Goal: Task Accomplishment & Management: Use online tool/utility

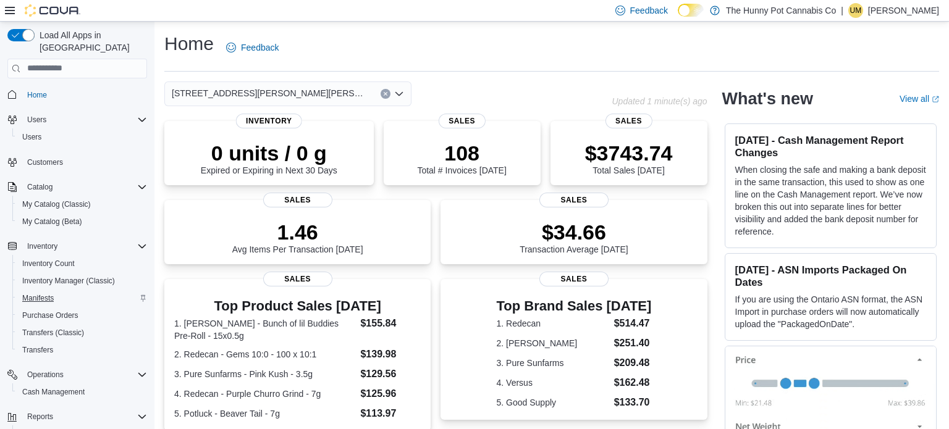
scroll to position [54, 0]
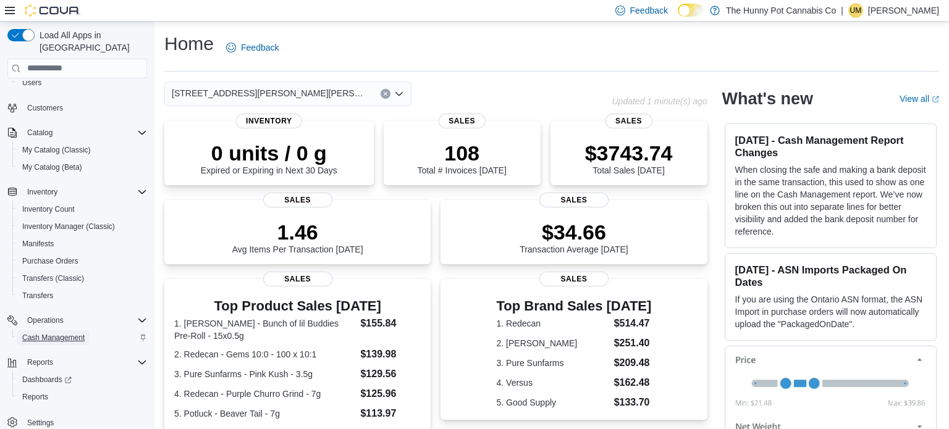
click at [45, 333] on span "Cash Management" at bounding box center [53, 338] width 62 height 10
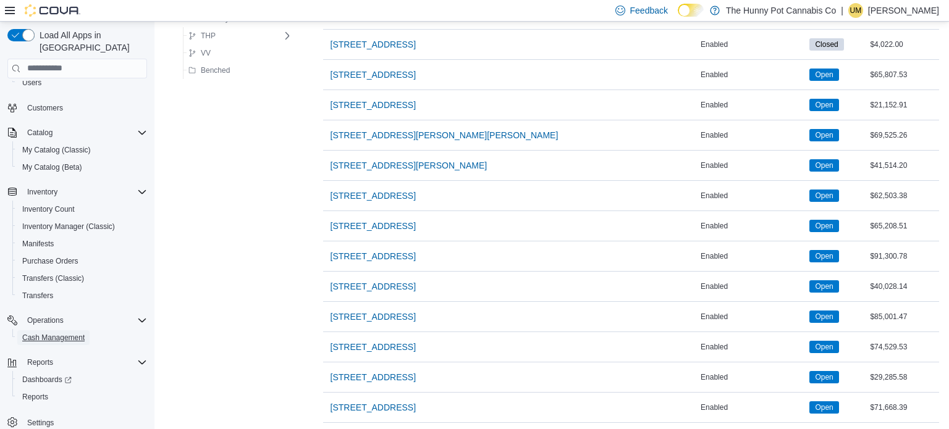
scroll to position [858, 0]
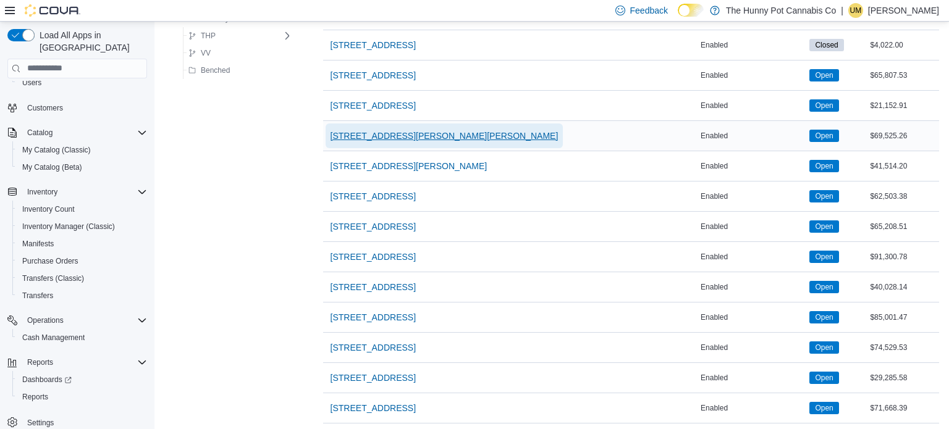
click at [381, 137] on span "[STREET_ADDRESS][PERSON_NAME][PERSON_NAME]" at bounding box center [445, 136] width 228 height 12
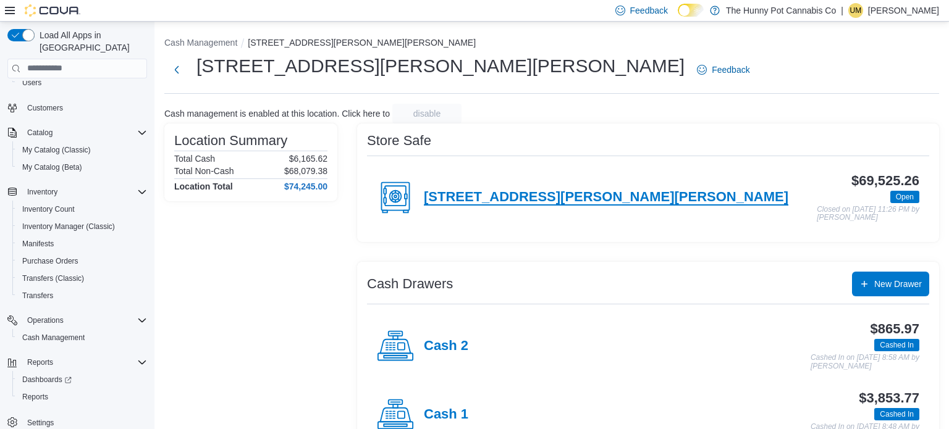
click at [483, 203] on h4 "[STREET_ADDRESS][PERSON_NAME][PERSON_NAME]" at bounding box center [606, 198] width 365 height 16
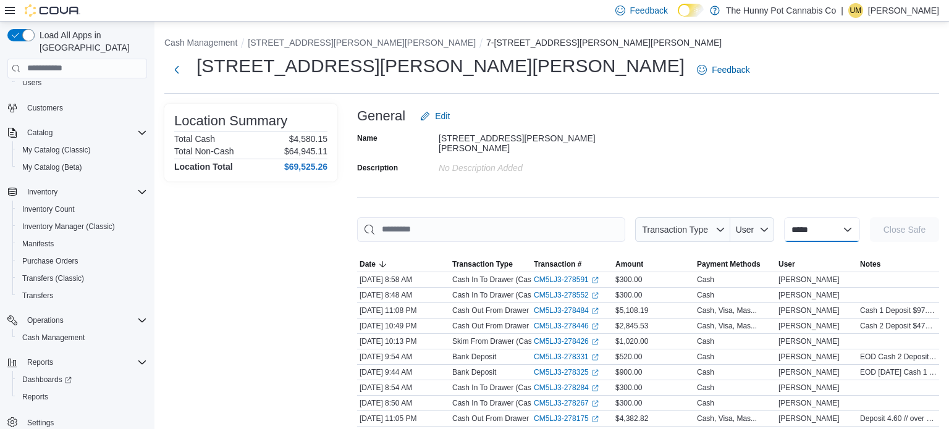
click at [828, 217] on select "**********" at bounding box center [822, 229] width 76 height 25
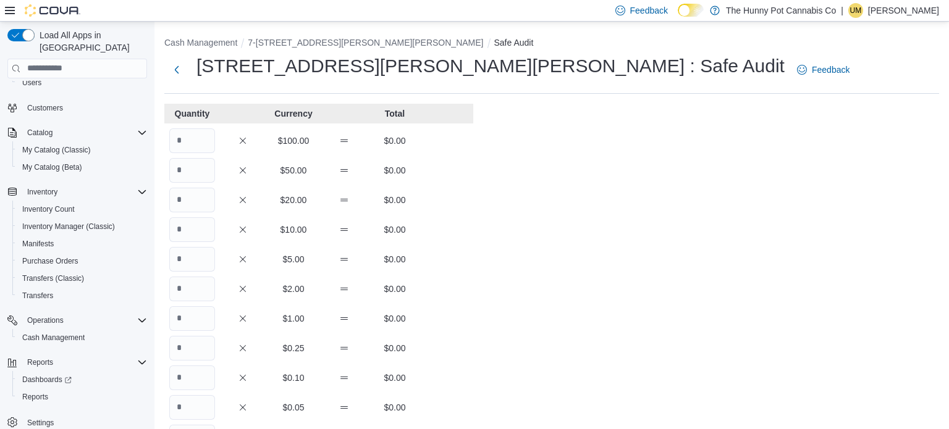
scroll to position [236, 0]
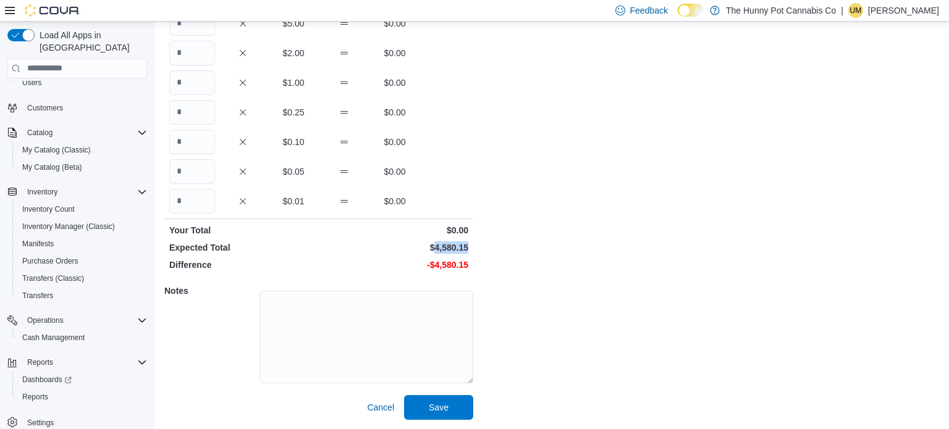
drag, startPoint x: 469, startPoint y: 248, endPoint x: 437, endPoint y: 250, distance: 32.1
click at [437, 250] on div "Expected Total $4,580.15" at bounding box center [318, 248] width 309 height 12
copy p "4,580.15"
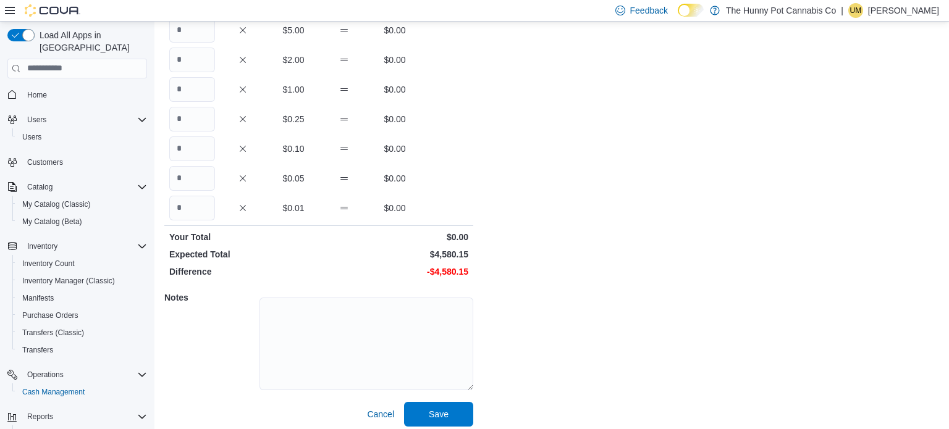
scroll to position [229, 0]
drag, startPoint x: 474, startPoint y: 254, endPoint x: 434, endPoint y: 258, distance: 39.8
click at [434, 258] on div "Cash Management 7-3476 Glen Erin Dr Safe Safe Audit 3476 Glen Erin Dr : Safe Au…" at bounding box center [551, 115] width 794 height 644
copy p "4,580.15"
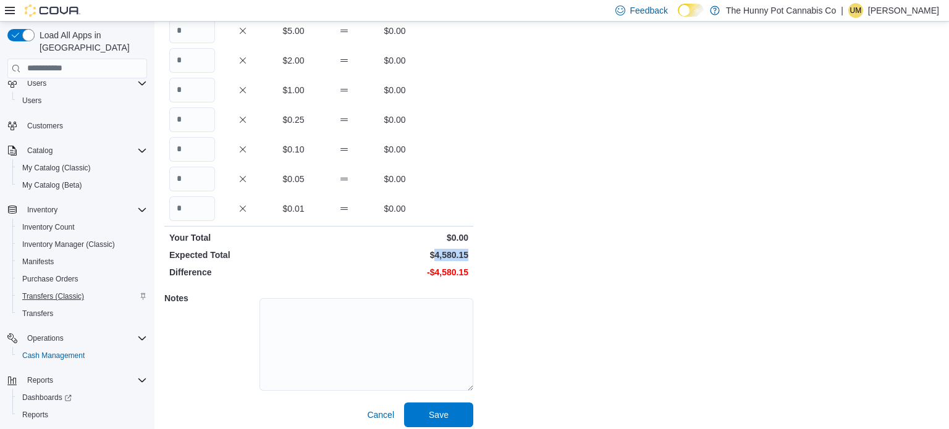
scroll to position [39, 0]
click at [68, 348] on span "Cash Management" at bounding box center [53, 353] width 62 height 10
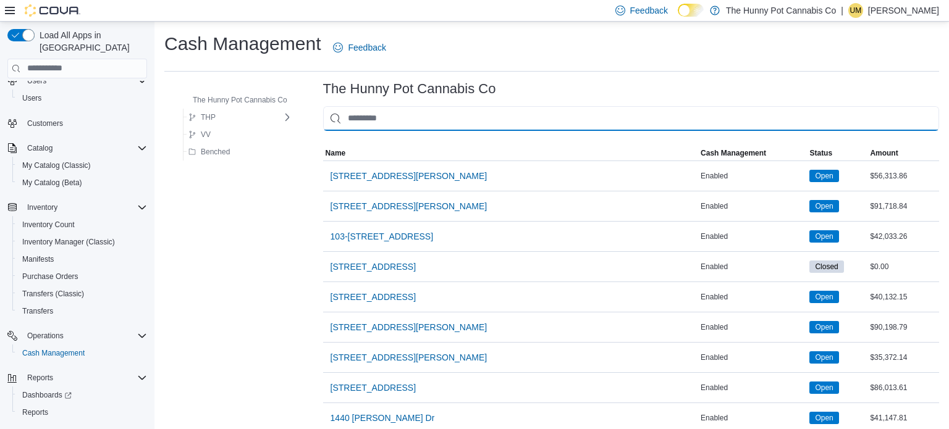
click at [353, 120] on input "This is a search bar. As you type, the results lower in the page will automatic…" at bounding box center [631, 118] width 616 height 25
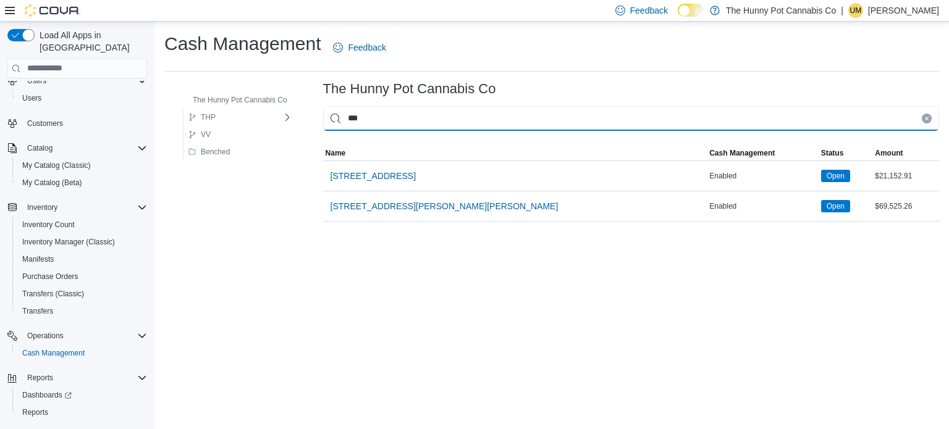
type input "****"
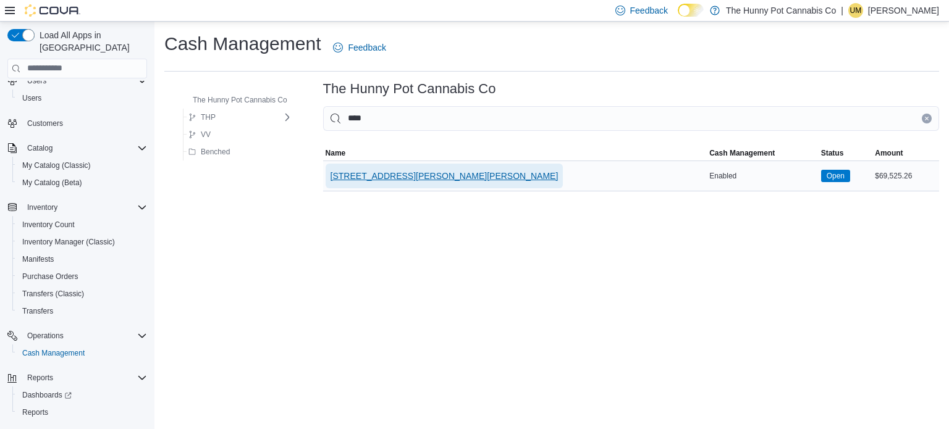
click at [351, 166] on span "[STREET_ADDRESS][PERSON_NAME][PERSON_NAME]" at bounding box center [445, 176] width 228 height 25
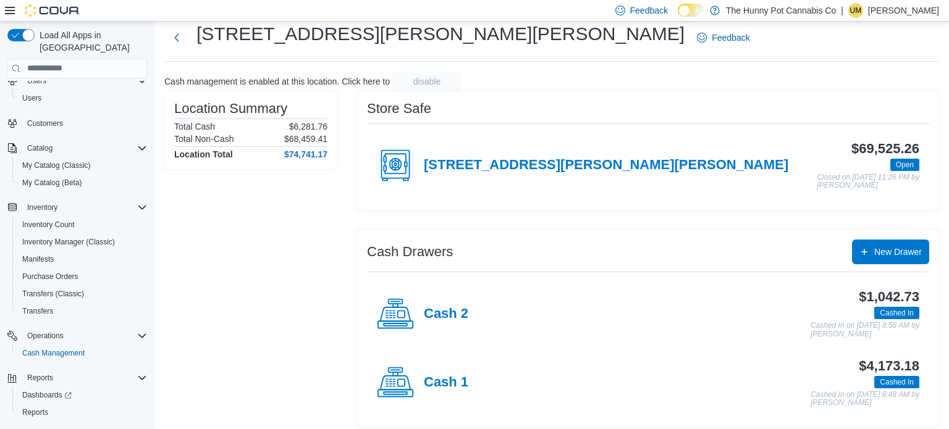
scroll to position [32, 0]
click at [449, 369] on div "Cash 1" at bounding box center [422, 383] width 91 height 37
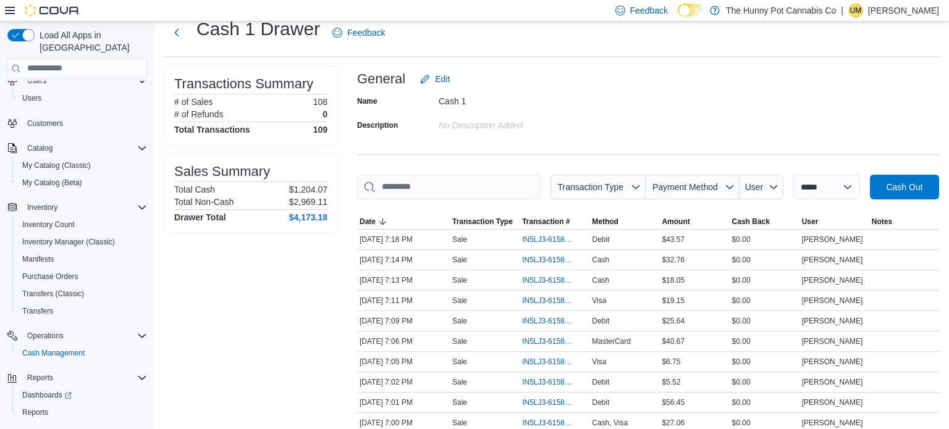
scroll to position [38, 0]
click at [563, 382] on span "IN5LJ3-6158245" at bounding box center [548, 381] width 53 height 10
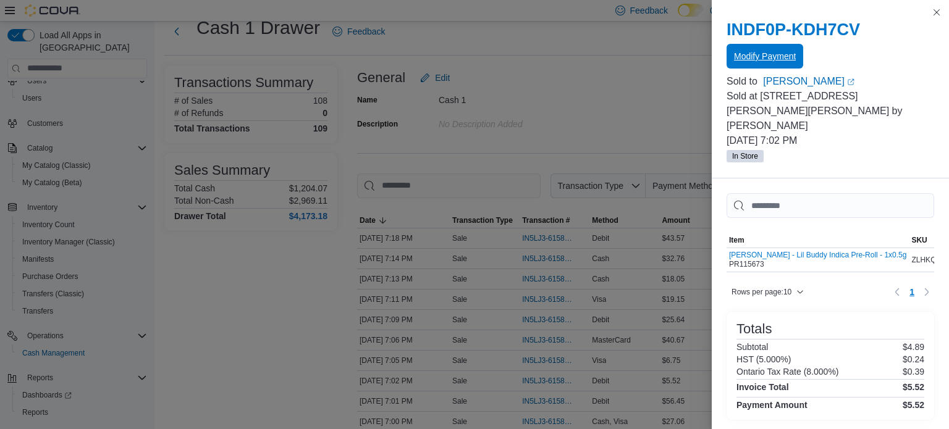
click at [744, 67] on span "Modify Payment" at bounding box center [765, 56] width 62 height 25
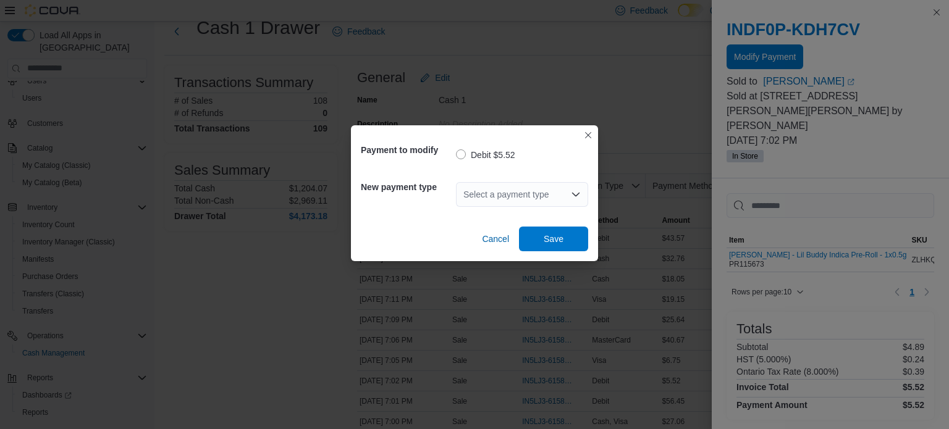
click at [515, 189] on div "Select a payment type" at bounding box center [522, 194] width 132 height 25
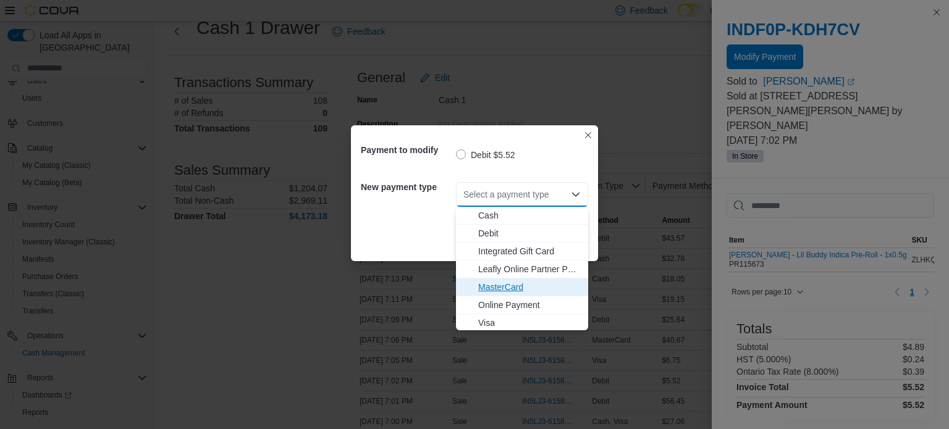
click at [492, 281] on span "MasterCard" at bounding box center [529, 287] width 103 height 12
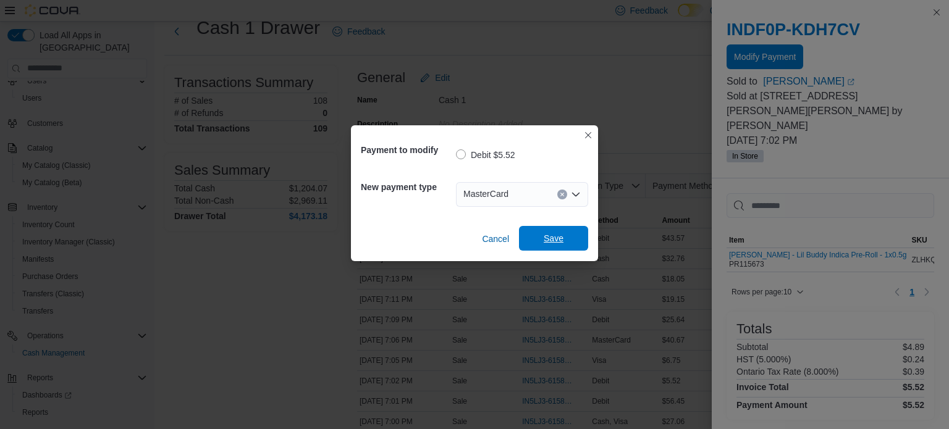
click at [554, 235] on span "Save" at bounding box center [554, 238] width 20 height 12
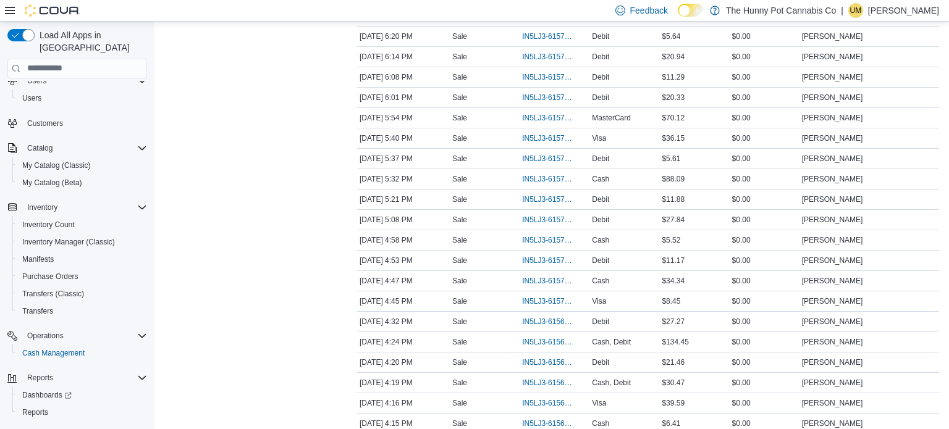
scroll to position [545, 0]
click at [534, 196] on span "IN5LJ3-6157343" at bounding box center [548, 201] width 53 height 10
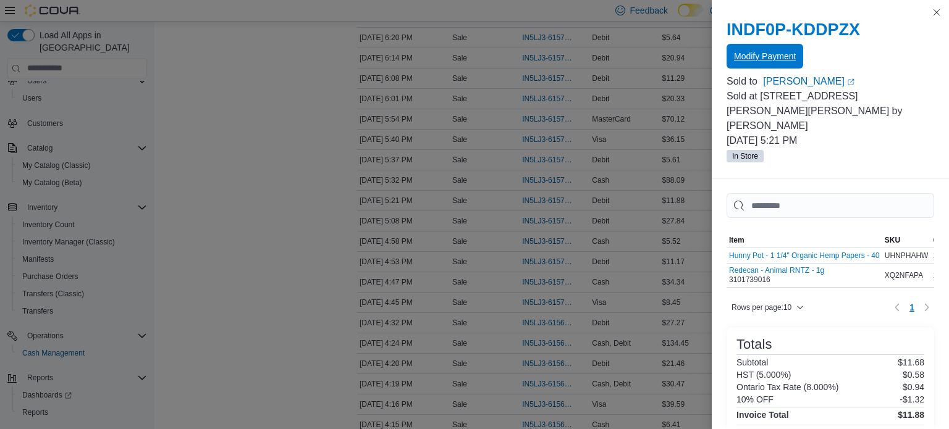
click at [745, 60] on span "Modify Payment" at bounding box center [765, 56] width 62 height 12
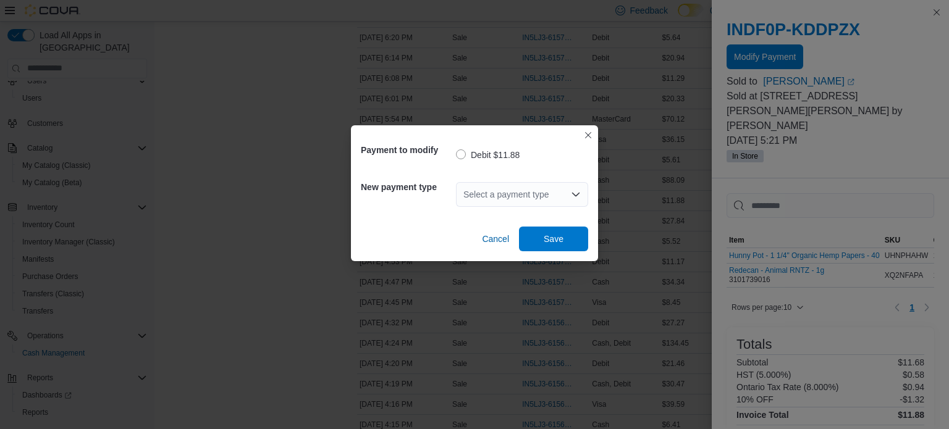
click at [477, 188] on div "Select a payment type" at bounding box center [522, 194] width 132 height 25
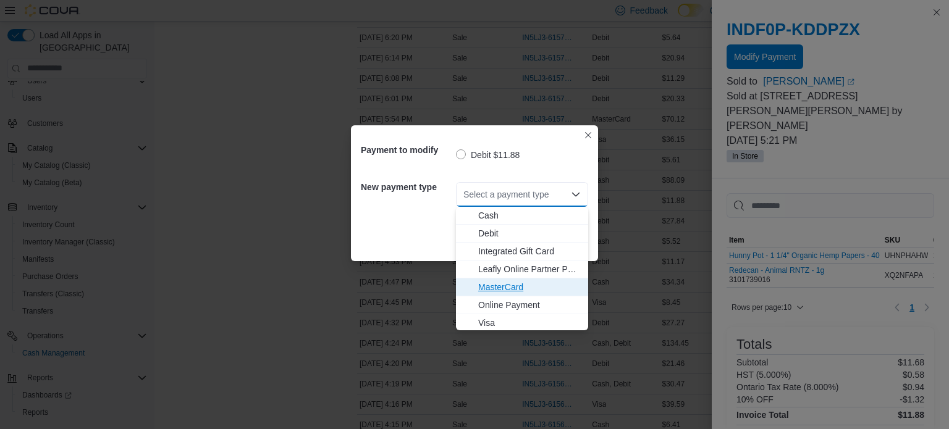
click at [476, 284] on span "MasterCard" at bounding box center [521, 287] width 117 height 12
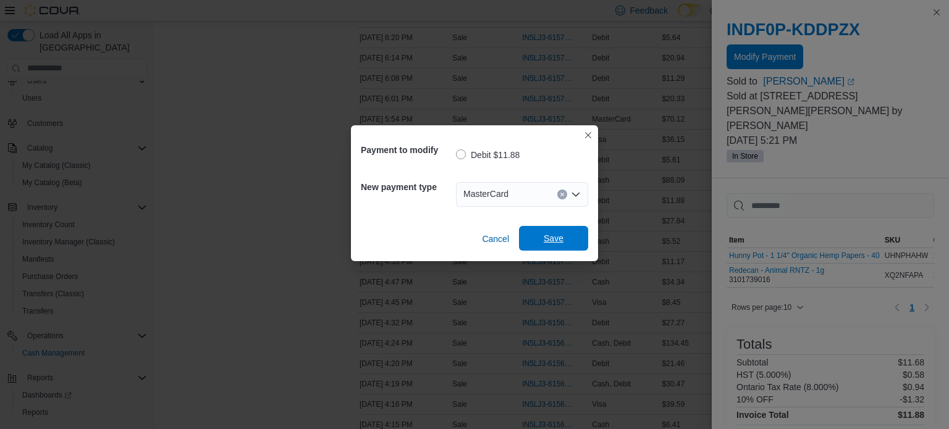
click at [548, 235] on span "Save" at bounding box center [554, 238] width 20 height 12
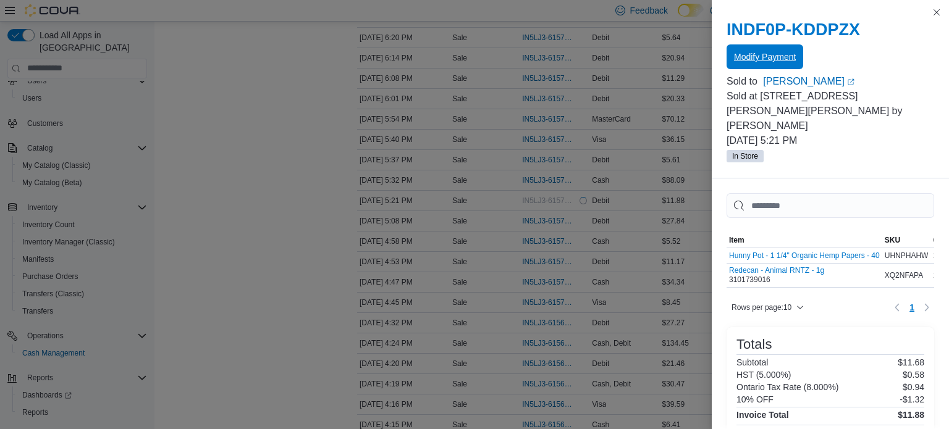
scroll to position [0, 0]
